Goal: Check status

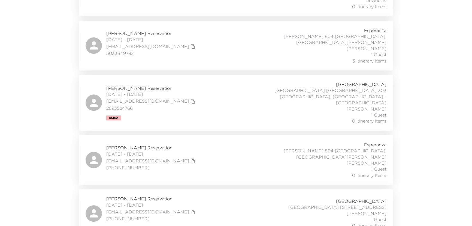
scroll to position [273, 0]
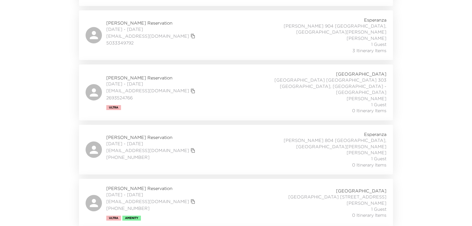
click at [147, 134] on span "[PERSON_NAME] Reservation" at bounding box center [151, 137] width 90 height 6
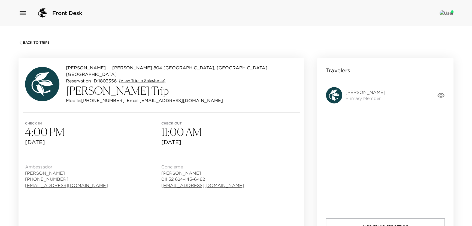
click at [154, 78] on link "(View Trip in Salesforce)" at bounding box center [142, 80] width 47 height 5
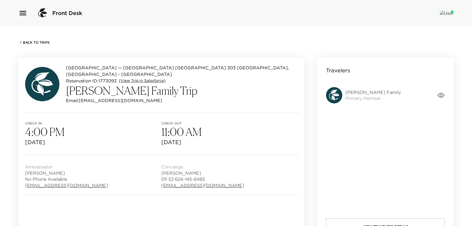
click at [150, 78] on link "(View Trip in Salesforce)" at bounding box center [142, 80] width 47 height 5
